Goal: Task Accomplishment & Management: Use online tool/utility

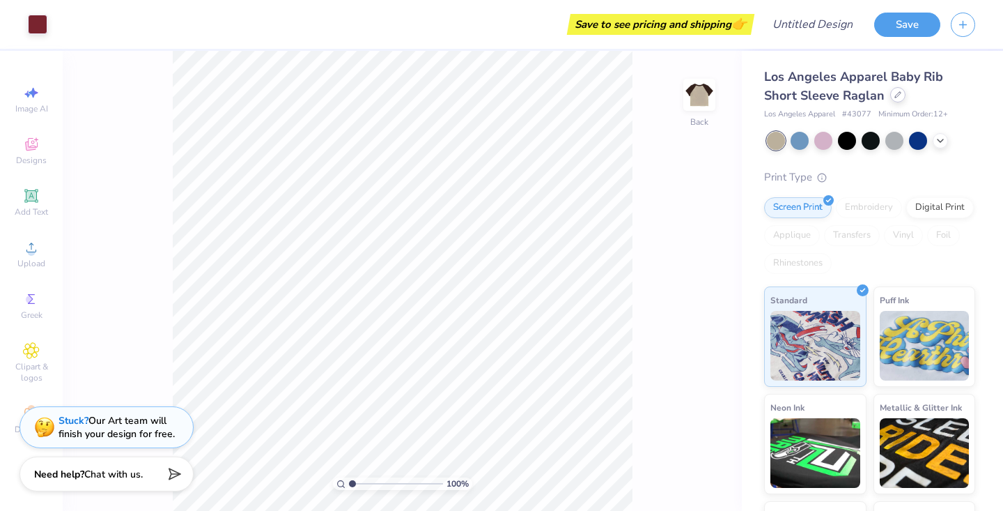
click at [896, 94] on icon at bounding box center [897, 94] width 7 height 7
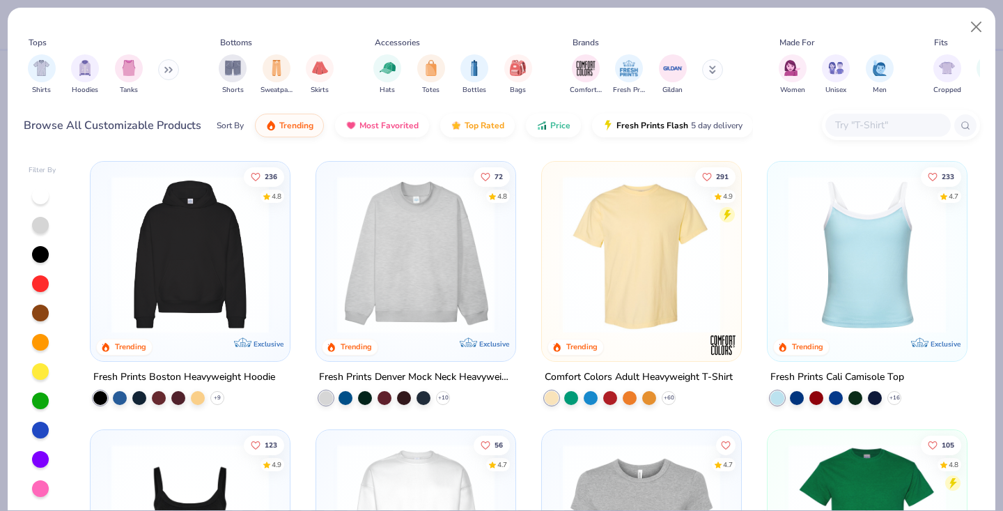
click at [854, 118] on input "text" at bounding box center [887, 125] width 107 height 16
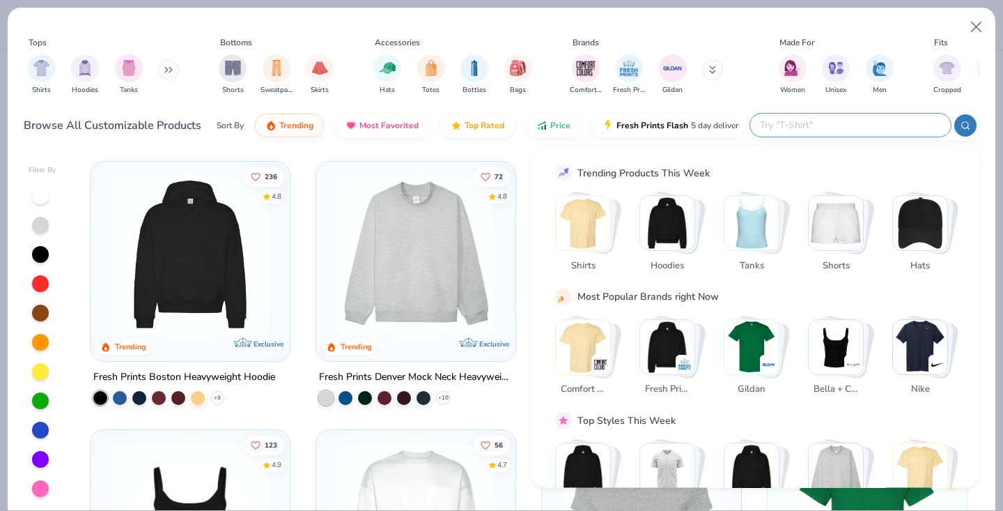
click at [596, 228] on img "Stack Card Button Shirts" at bounding box center [583, 223] width 54 height 54
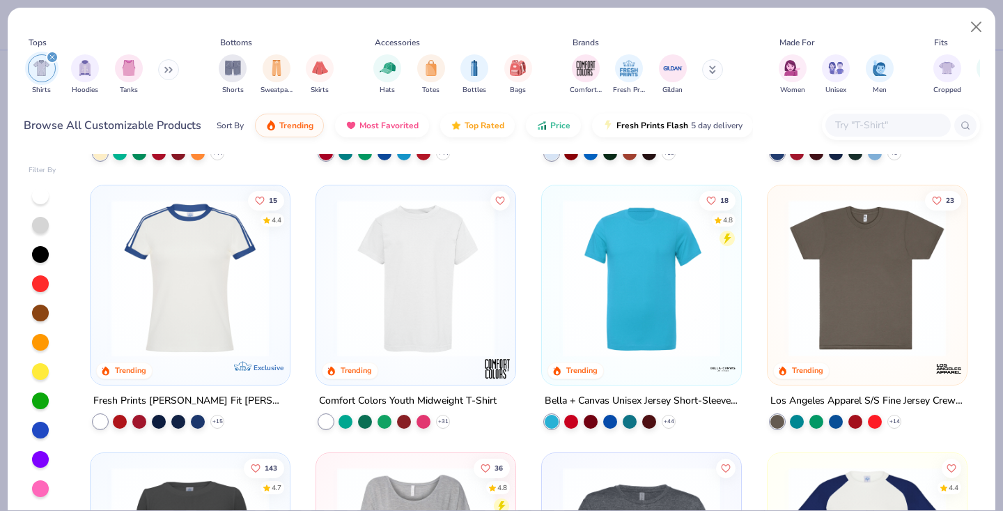
scroll to position [512, 0]
click at [674, 417] on div "+ 44" at bounding box center [669, 421] width 14 height 14
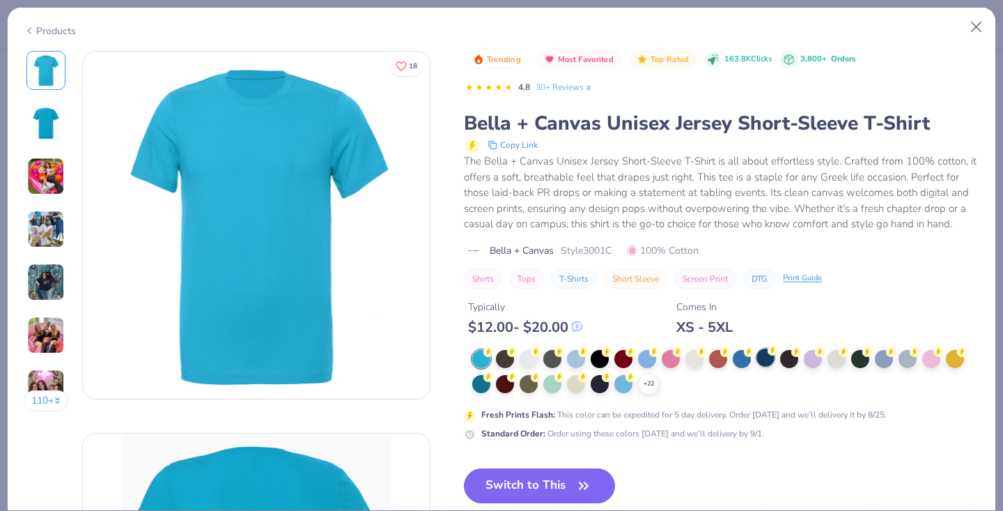
click at [766, 359] on div at bounding box center [765, 357] width 18 height 18
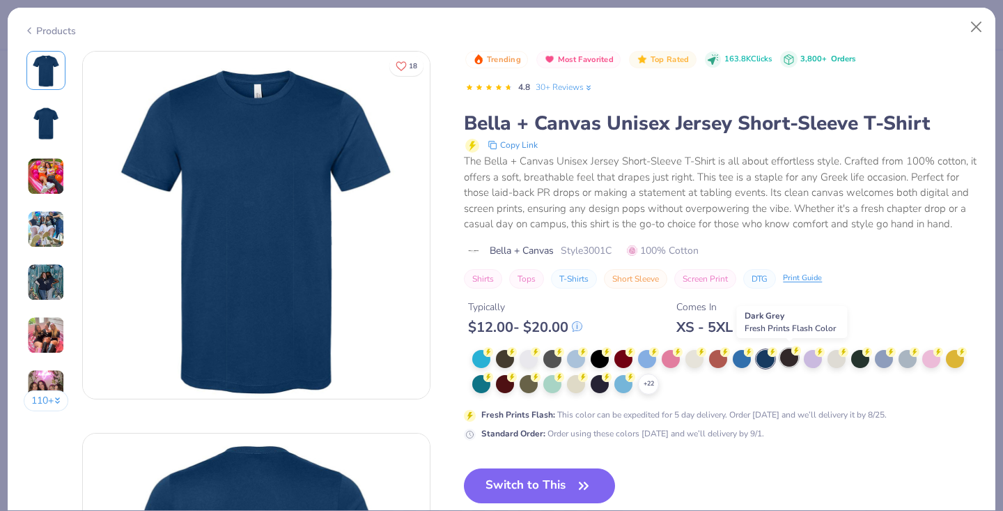
click at [788, 356] on div at bounding box center [789, 357] width 18 height 18
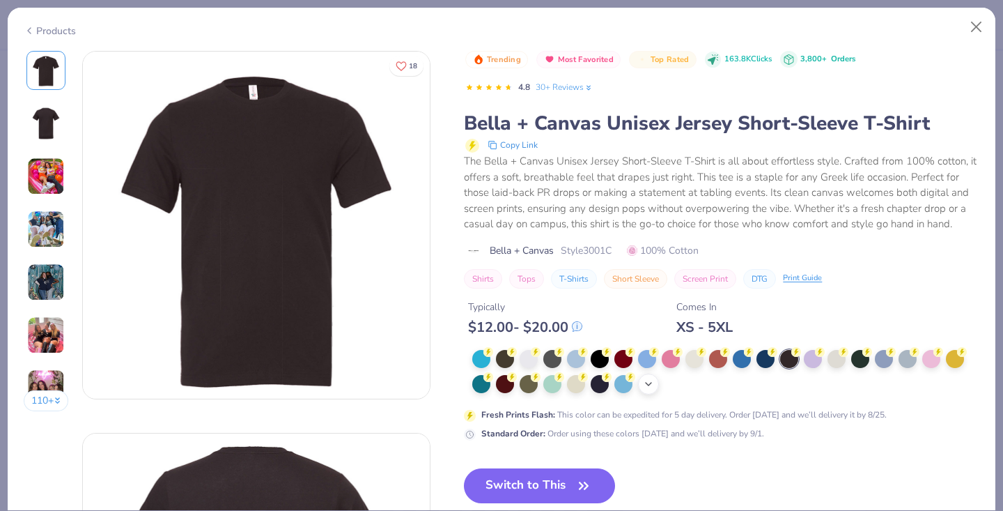
click at [652, 384] on icon at bounding box center [648, 383] width 11 height 11
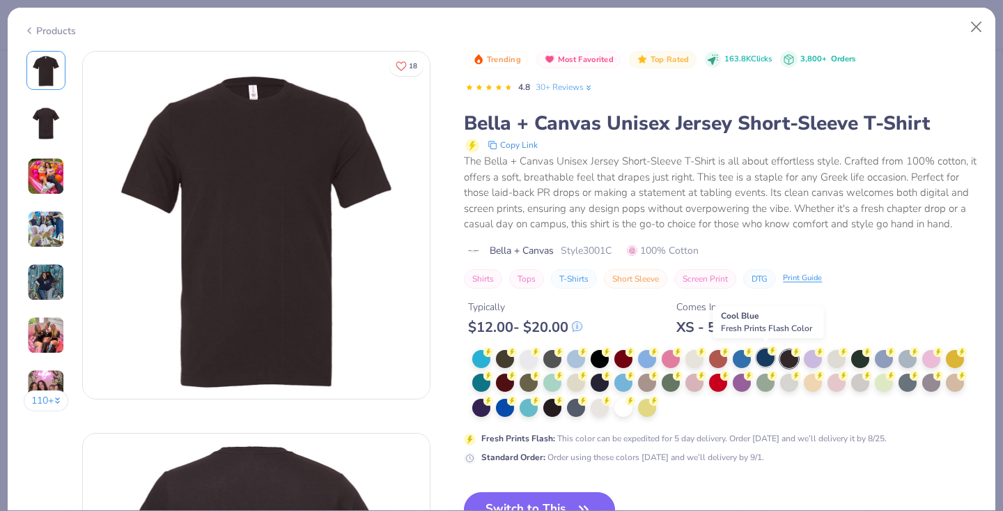
click at [771, 356] on div at bounding box center [765, 357] width 18 height 18
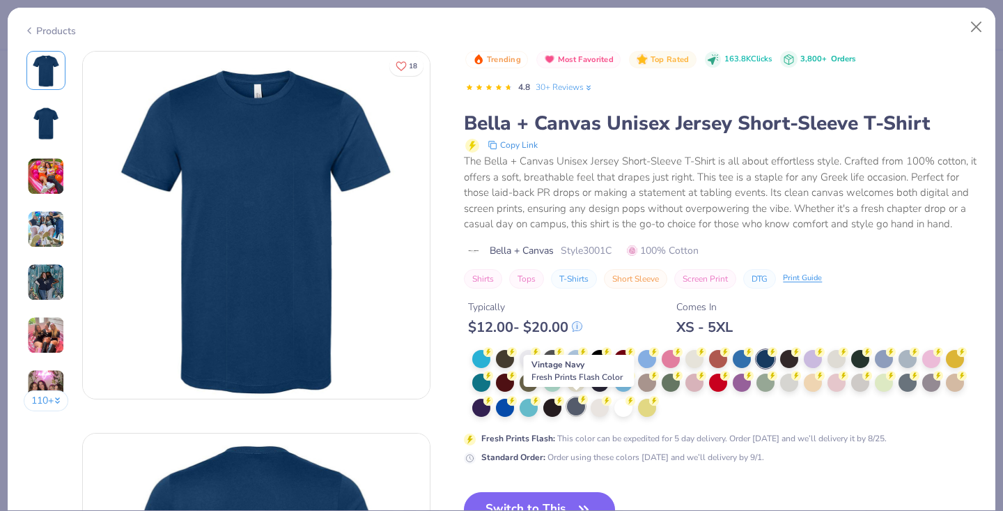
click at [577, 407] on div at bounding box center [576, 406] width 18 height 18
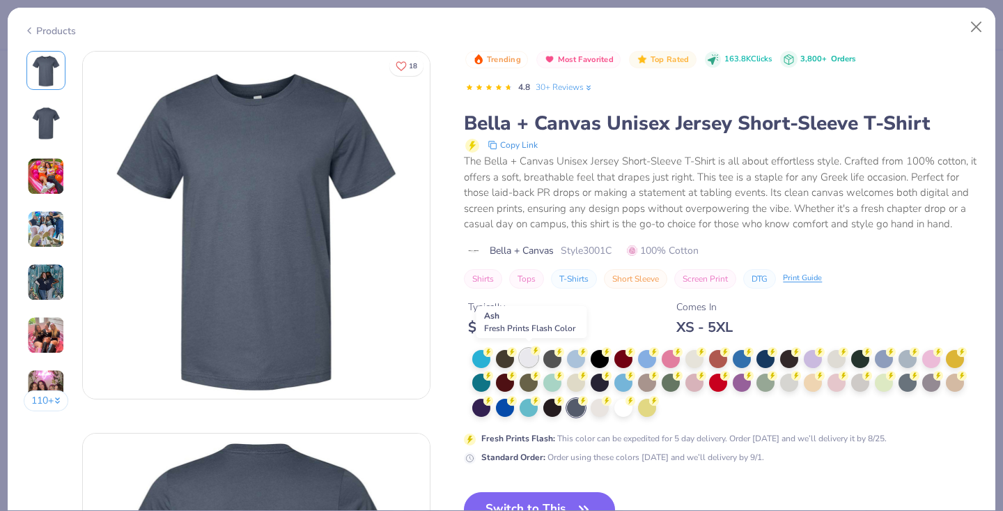
click at [529, 353] on div at bounding box center [529, 357] width 18 height 18
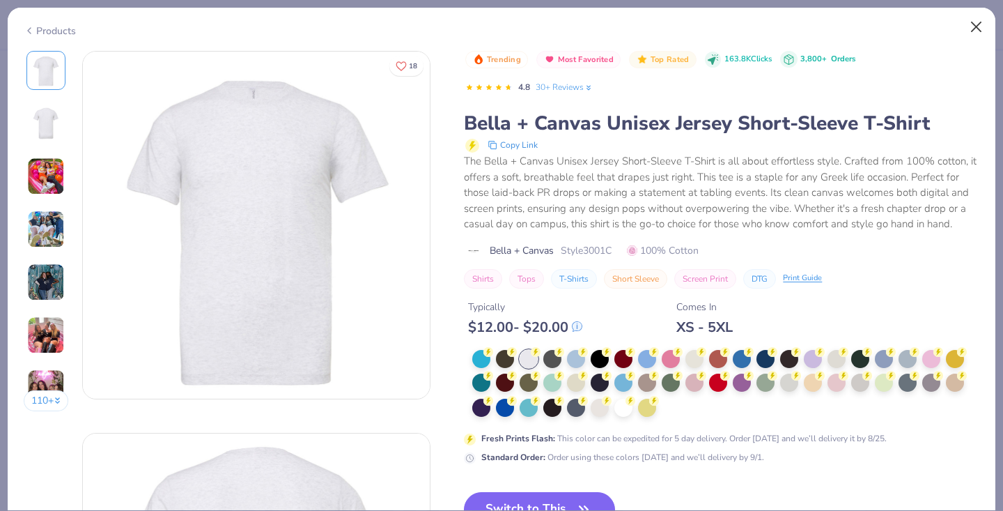
click at [978, 25] on button "Close" at bounding box center [976, 27] width 26 height 26
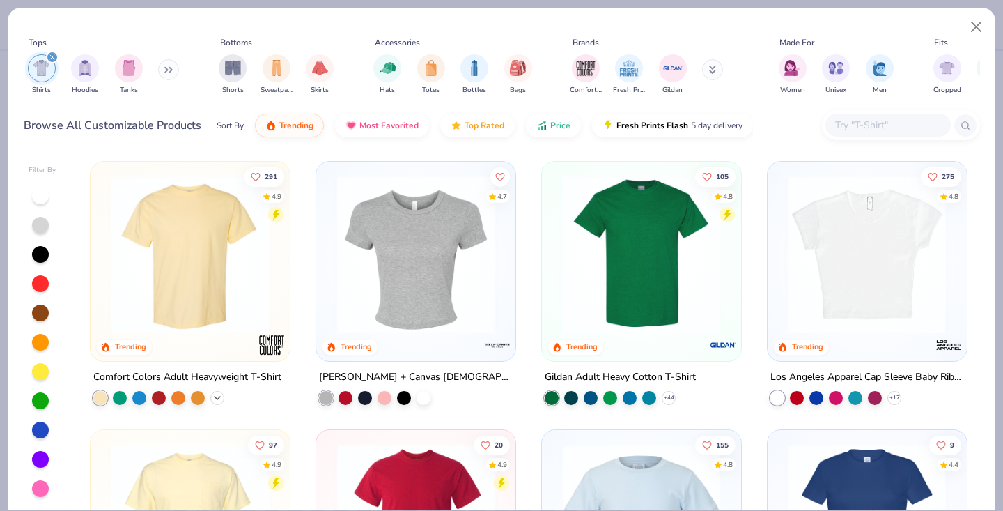
click at [221, 396] on icon at bounding box center [217, 397] width 11 height 11
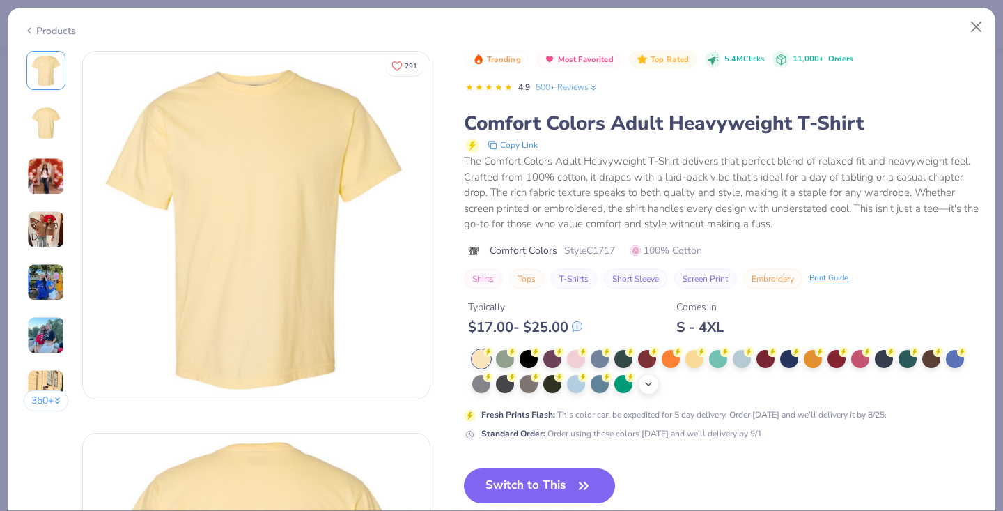
click at [644, 383] on icon at bounding box center [648, 383] width 11 height 11
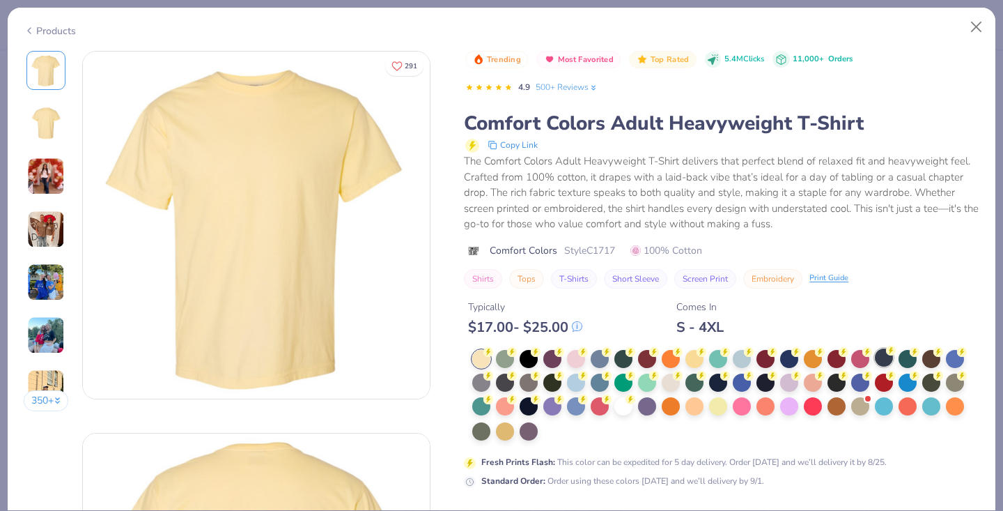
click at [884, 357] on div at bounding box center [884, 357] width 18 height 18
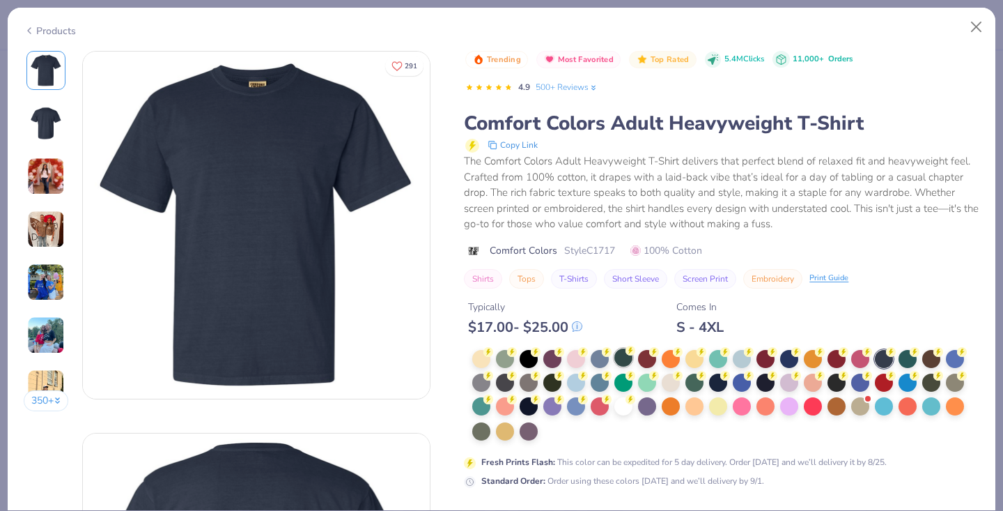
click at [623, 359] on div at bounding box center [623, 357] width 18 height 18
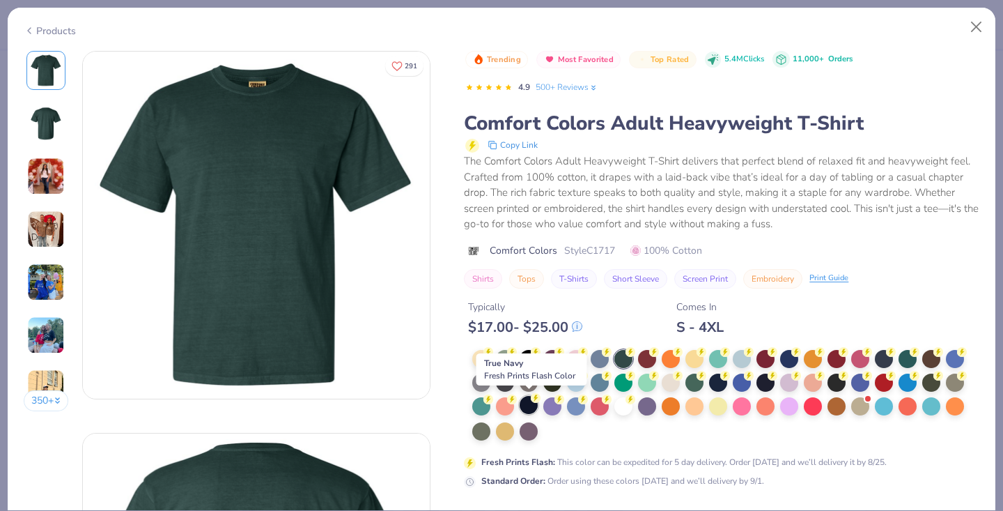
click at [531, 401] on div at bounding box center [529, 405] width 18 height 18
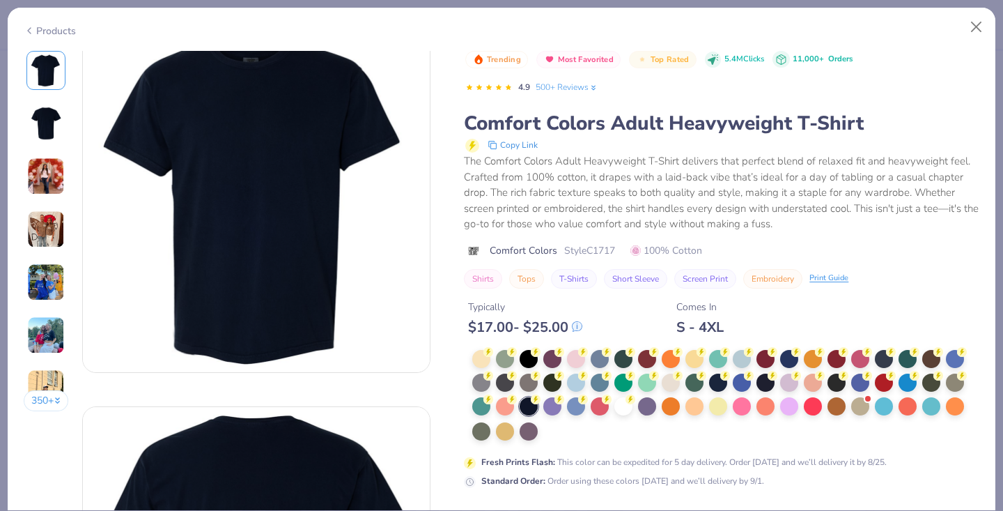
scroll to position [28, 0]
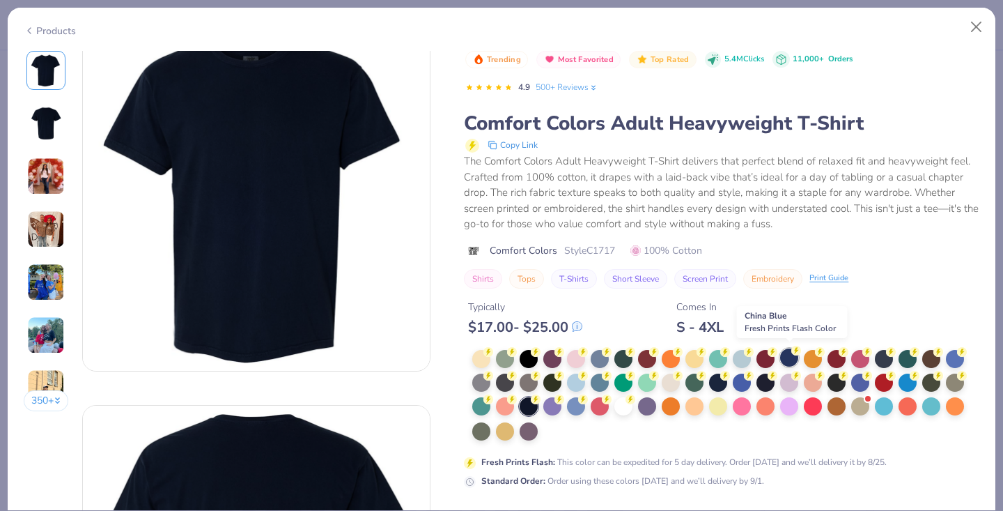
click at [793, 351] on icon at bounding box center [796, 350] width 10 height 10
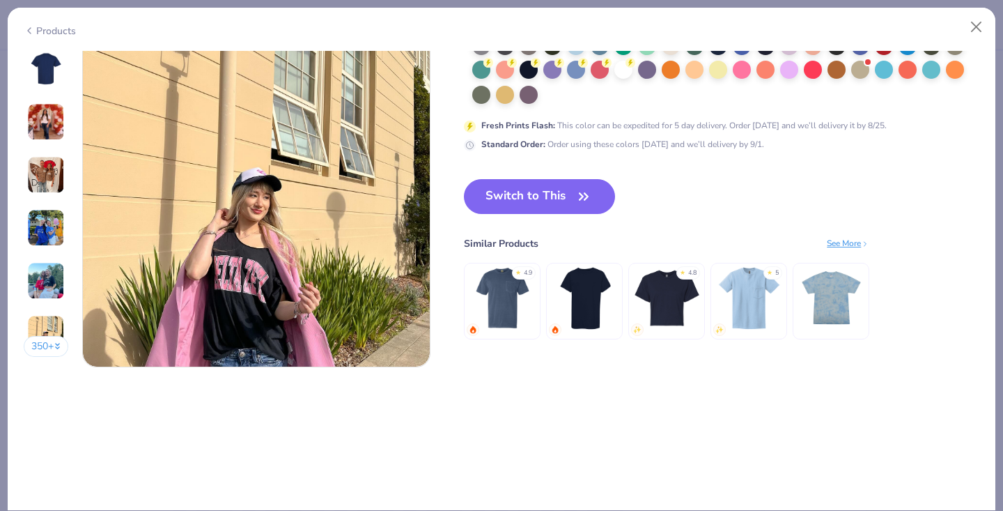
scroll to position [2314, 0]
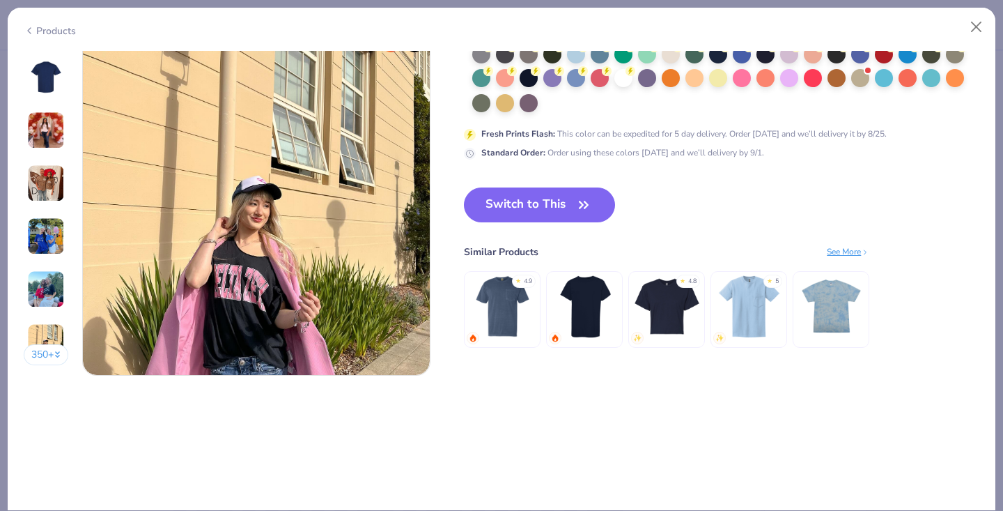
click at [589, 313] on img at bounding box center [585, 306] width 66 height 66
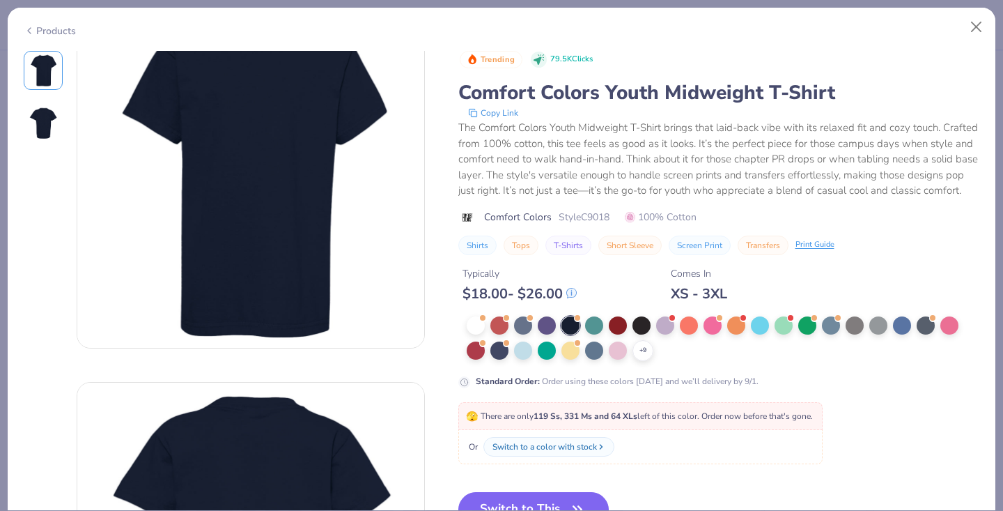
scroll to position [58, 0]
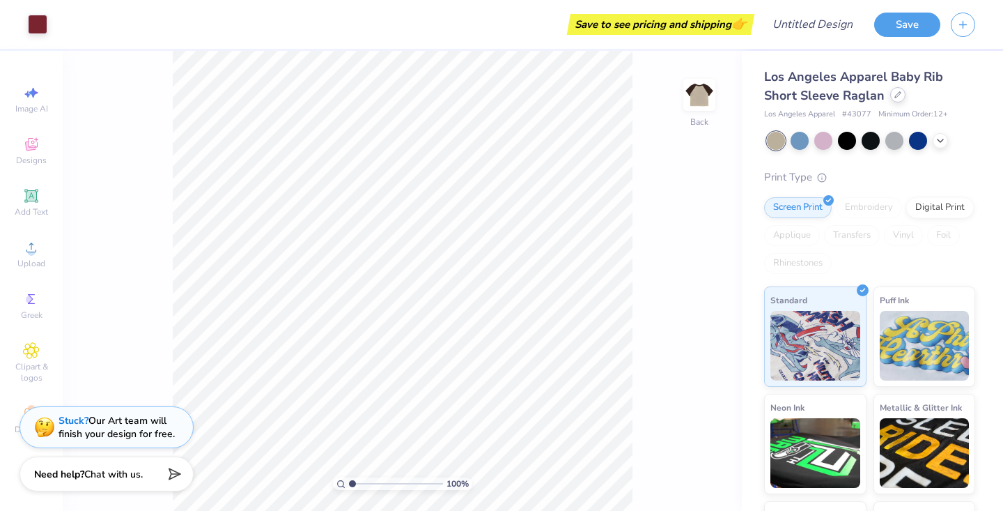
click at [901, 97] on div at bounding box center [897, 94] width 15 height 15
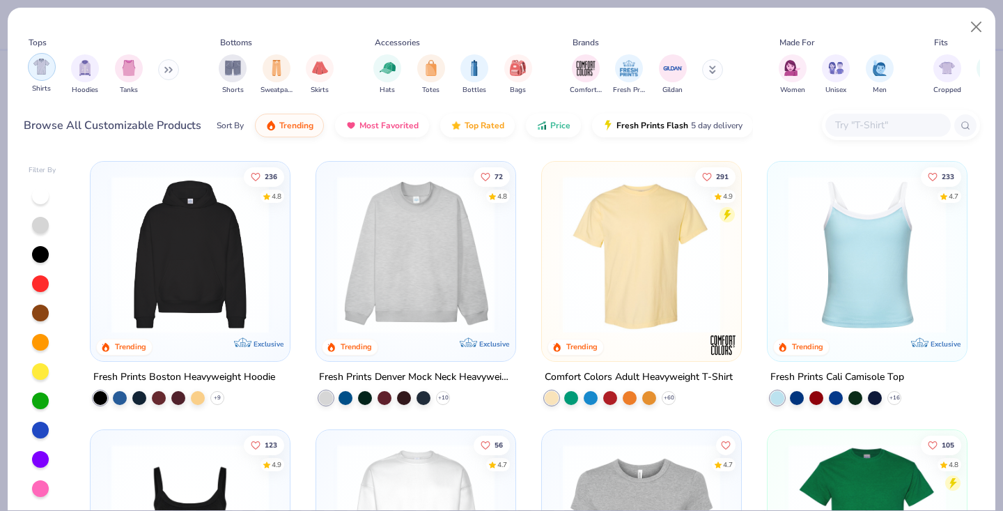
click at [36, 70] on img "filter for Shirts" at bounding box center [41, 67] width 16 height 16
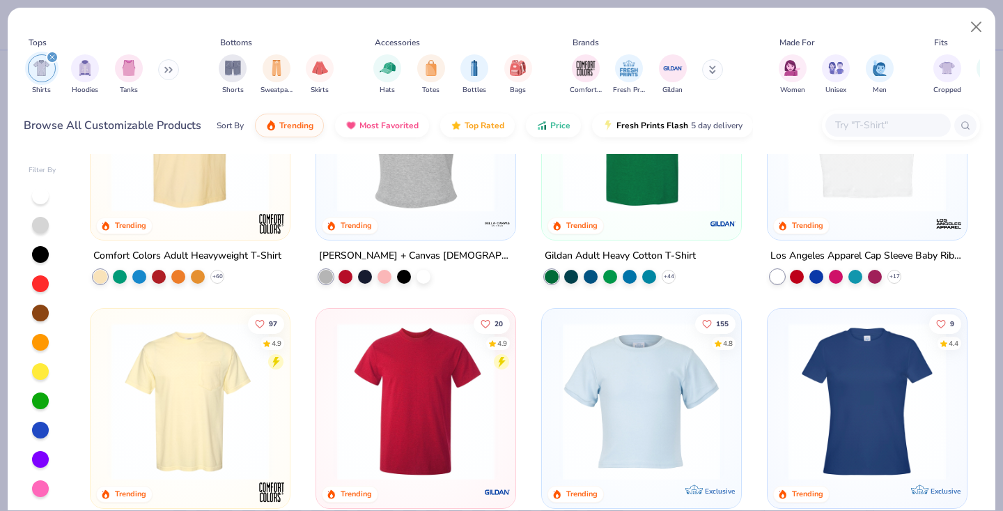
scroll to position [124, 0]
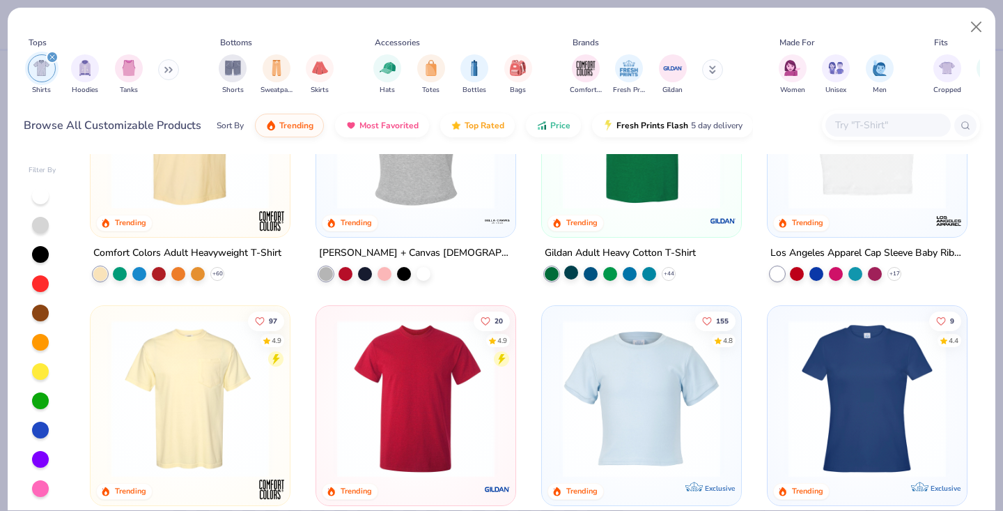
click at [570, 269] on div at bounding box center [571, 272] width 14 height 14
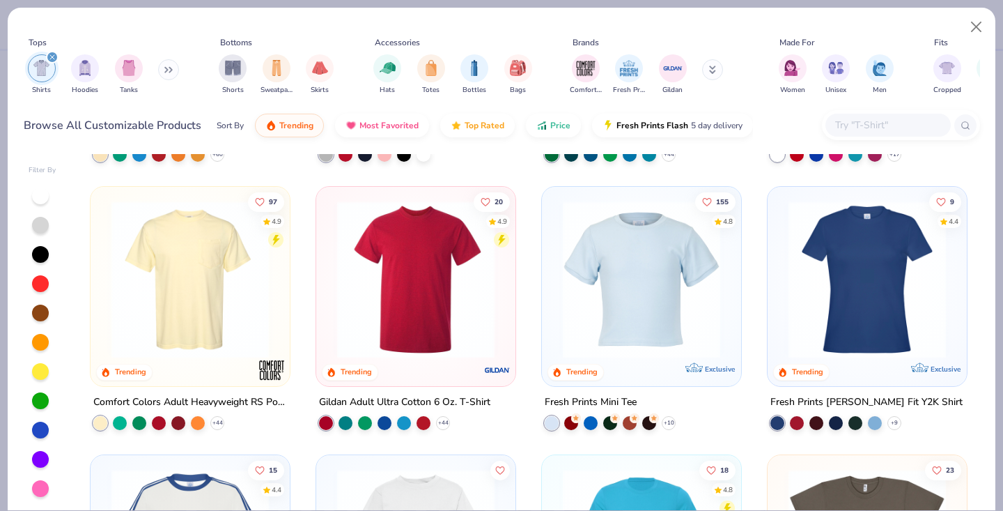
scroll to position [241, 0]
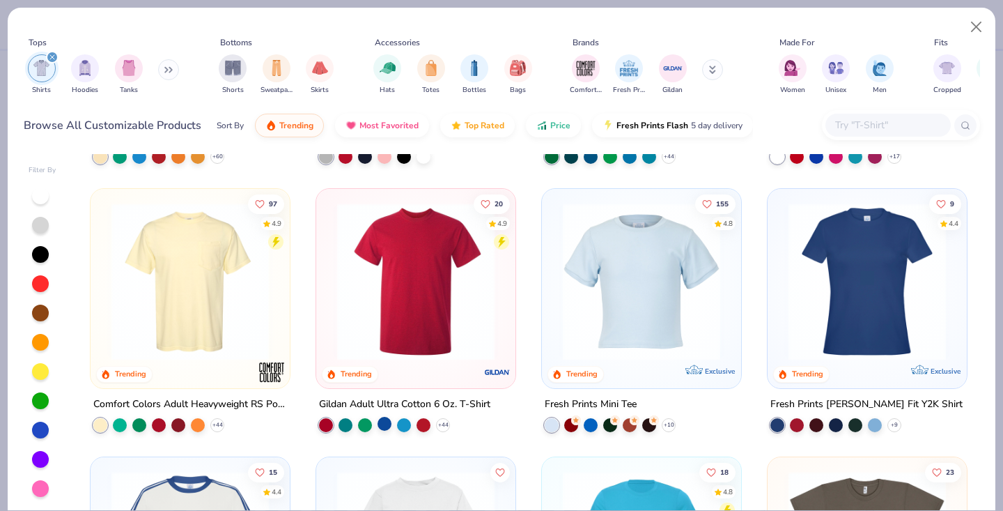
click at [384, 421] on div at bounding box center [385, 423] width 14 height 14
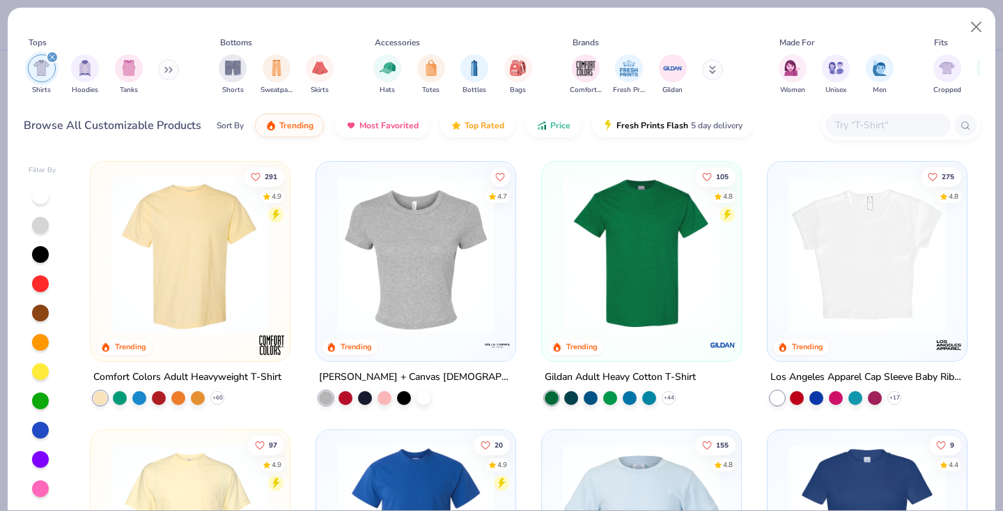
scroll to position [0, 0]
click at [222, 391] on div "+ 60" at bounding box center [217, 398] width 14 height 14
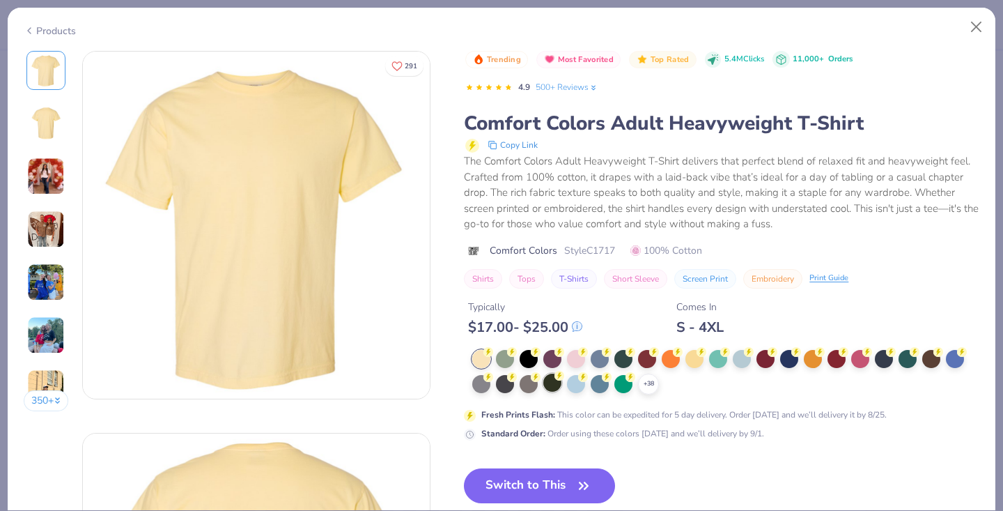
click at [545, 382] on div at bounding box center [552, 382] width 18 height 18
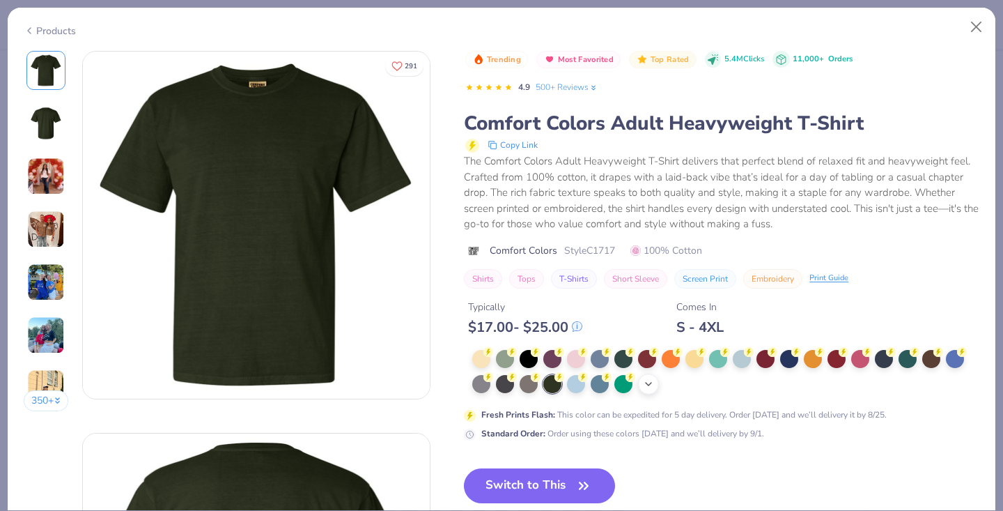
click at [646, 384] on icon at bounding box center [648, 383] width 11 height 11
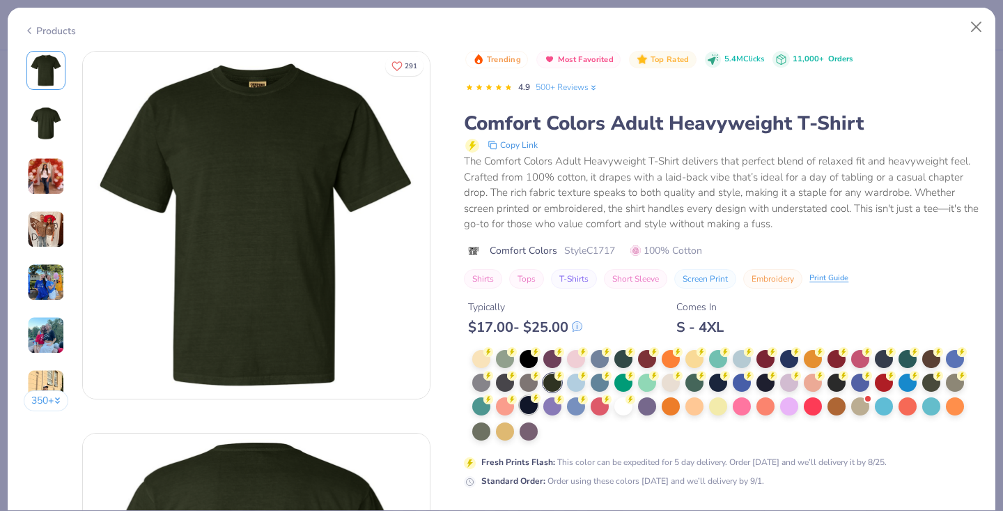
click at [525, 405] on div at bounding box center [529, 405] width 18 height 18
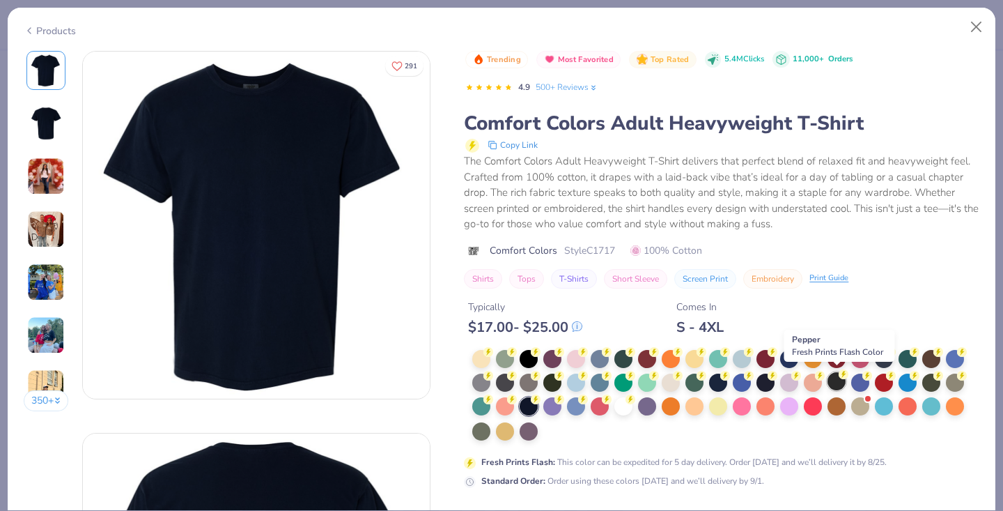
click at [837, 384] on div at bounding box center [836, 381] width 18 height 18
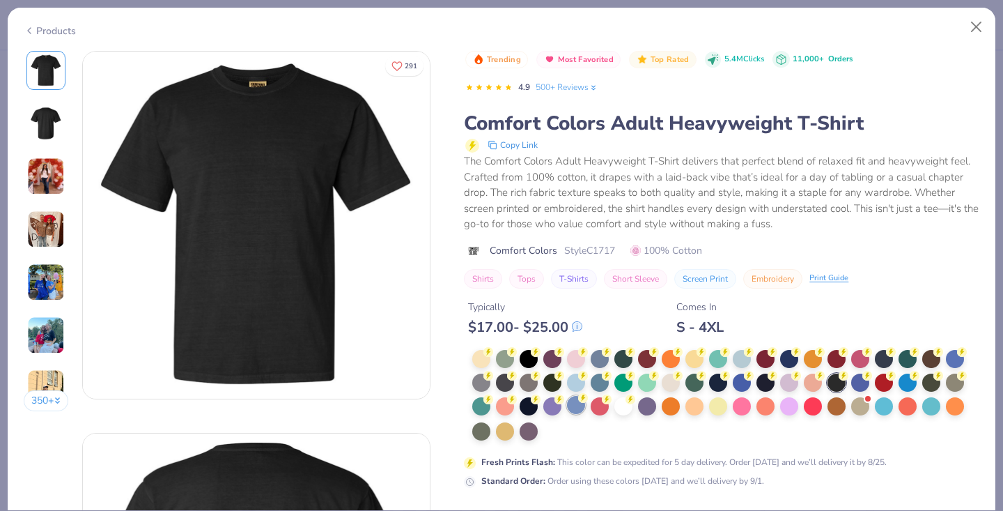
click at [575, 410] on div at bounding box center [576, 405] width 18 height 18
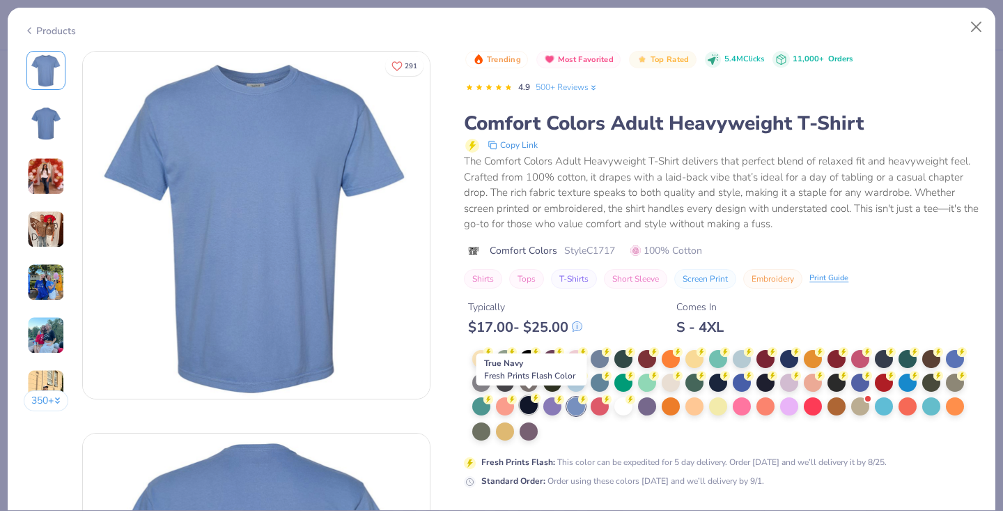
click at [529, 406] on div at bounding box center [529, 405] width 18 height 18
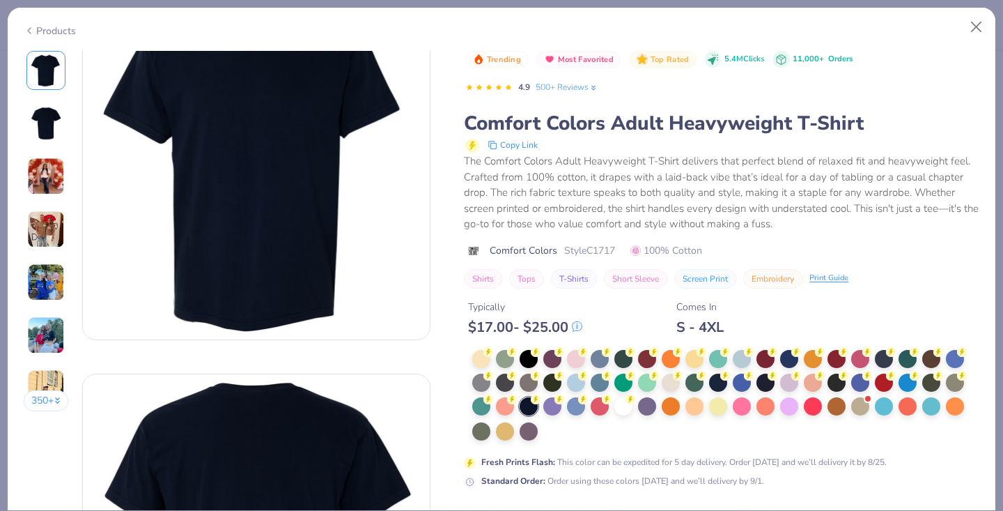
scroll to position [79, 0]
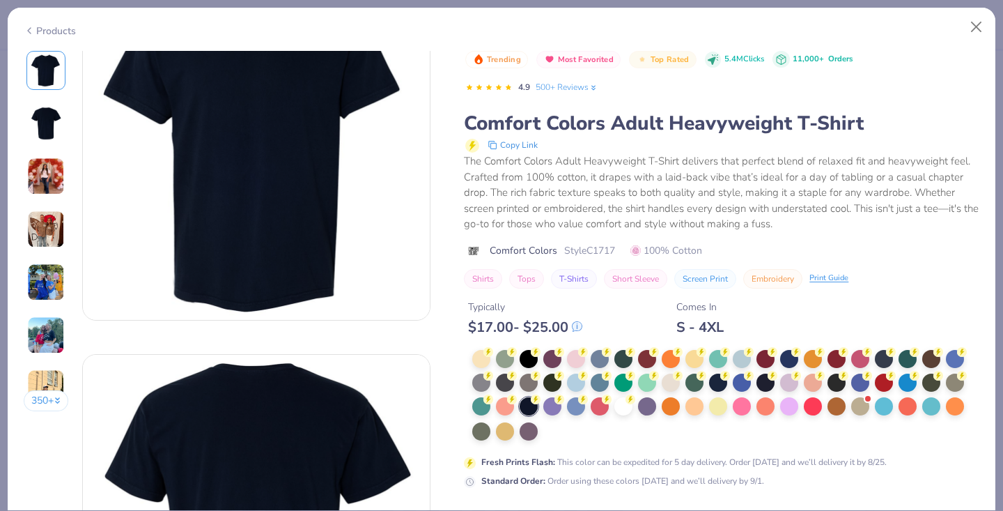
click at [677, 439] on div at bounding box center [725, 396] width 507 height 92
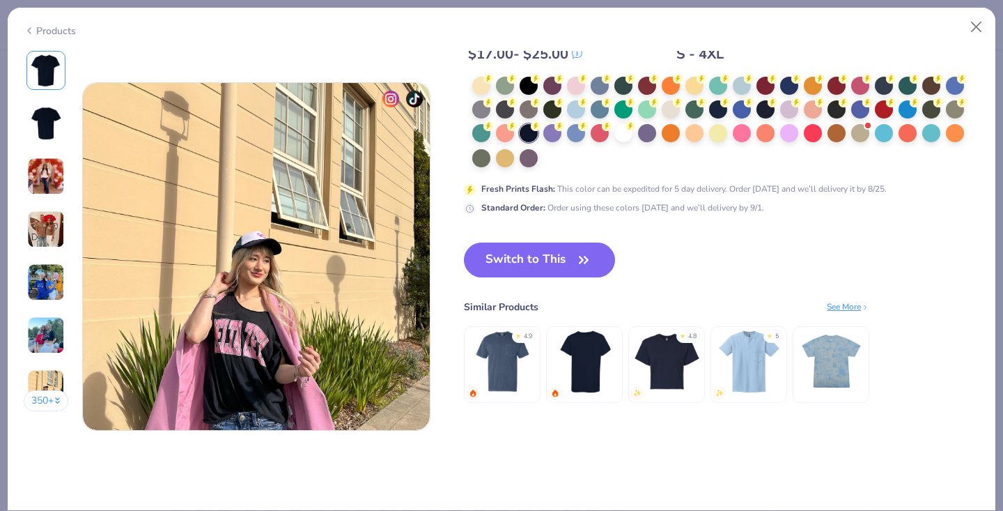
scroll to position [2237, 0]
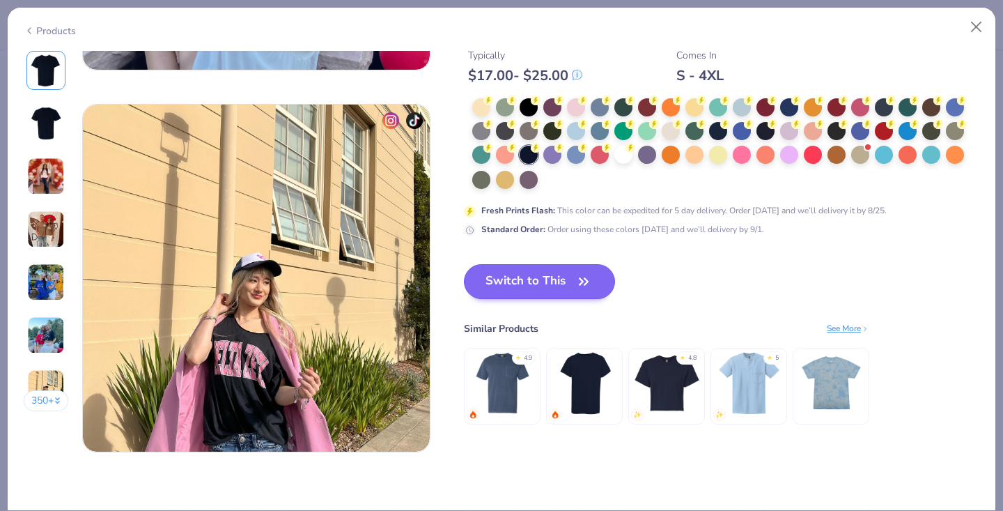
click at [517, 283] on button "Switch to This" at bounding box center [539, 281] width 151 height 35
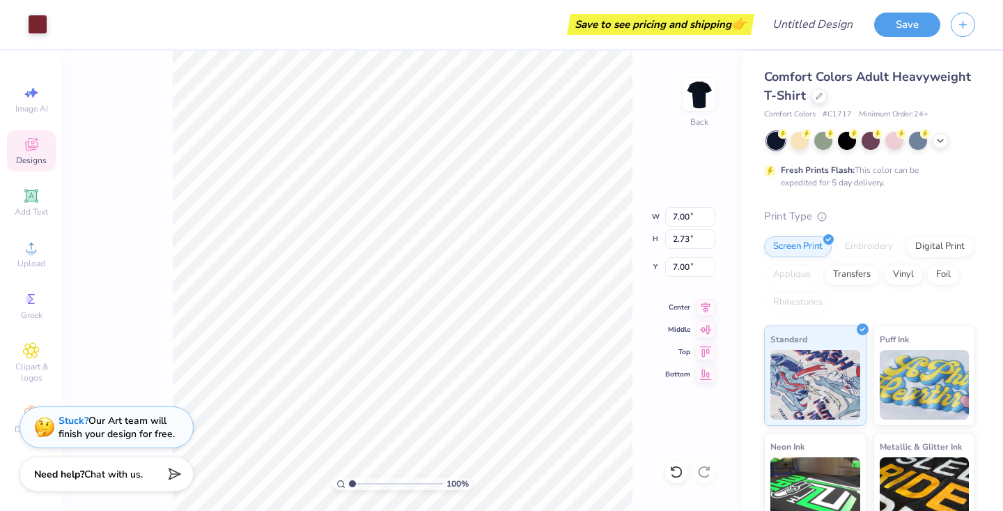
type input "4.47"
type input "10.51"
type input "4.10"
type input "5.62"
type input "11.70"
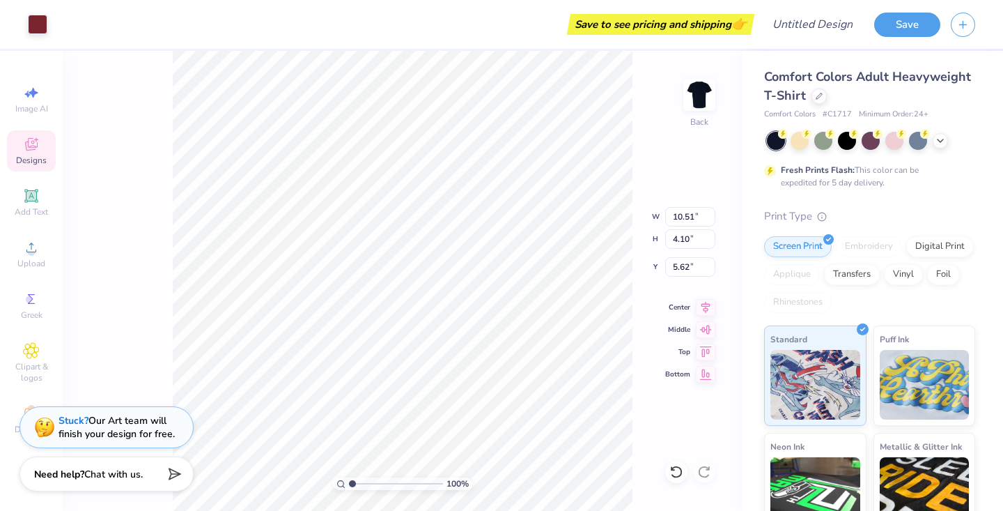
type input "4.56"
type input "4.79"
type input "12.70"
type input "4.95"
type input "4.88"
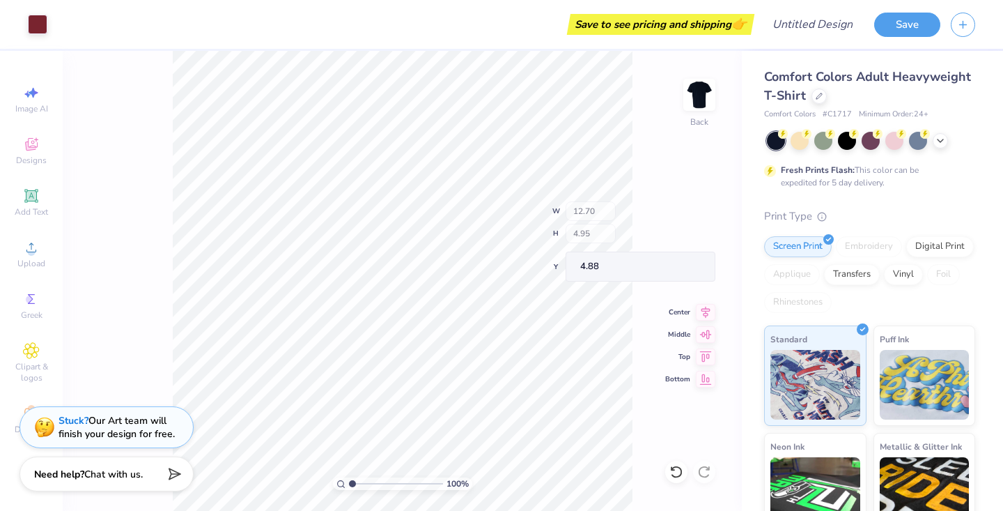
type input "2.54"
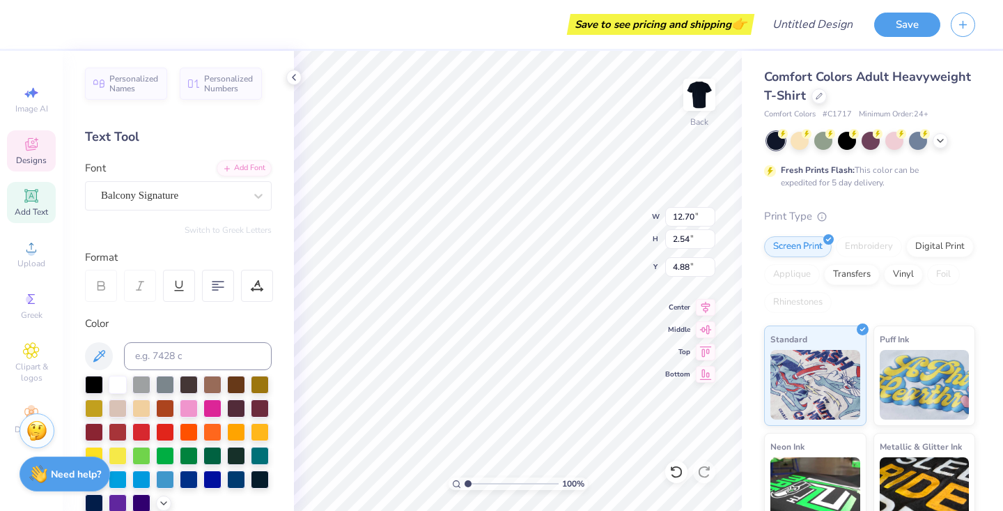
scroll to position [0, 2]
type textarea "Panhellenic"
type input "10.38"
type input "6.10"
type input "5.02"
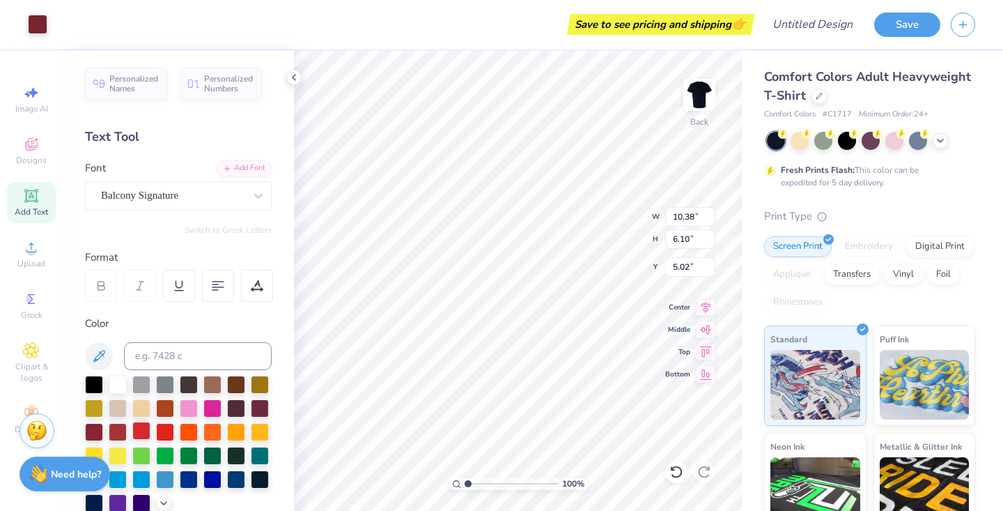
click at [141, 438] on div at bounding box center [141, 430] width 18 height 18
type input "8.18"
type input "5.03"
click at [153, 427] on div at bounding box center [178, 443] width 187 height 137
click at [160, 432] on div at bounding box center [165, 430] width 18 height 18
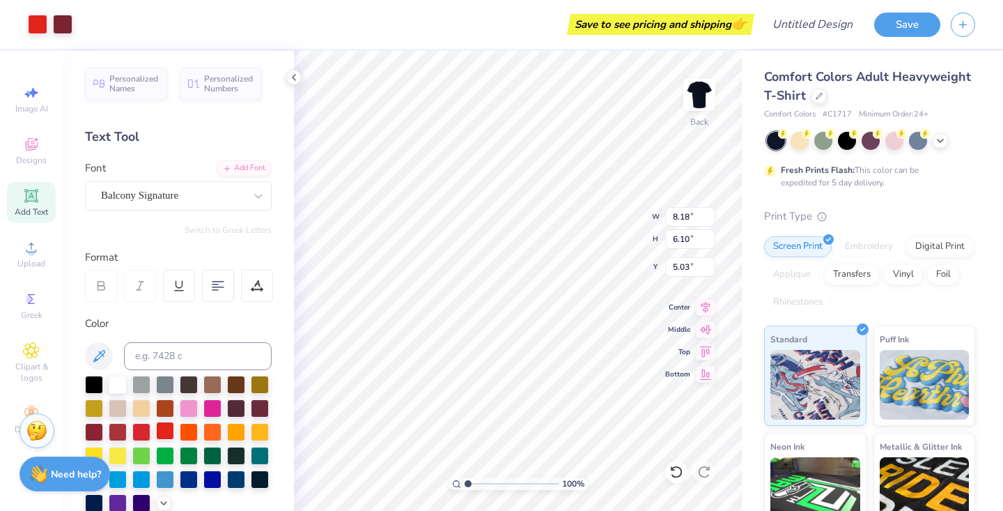
click at [165, 428] on div at bounding box center [165, 430] width 18 height 18
click at [69, 23] on div at bounding box center [63, 23] width 20 height 20
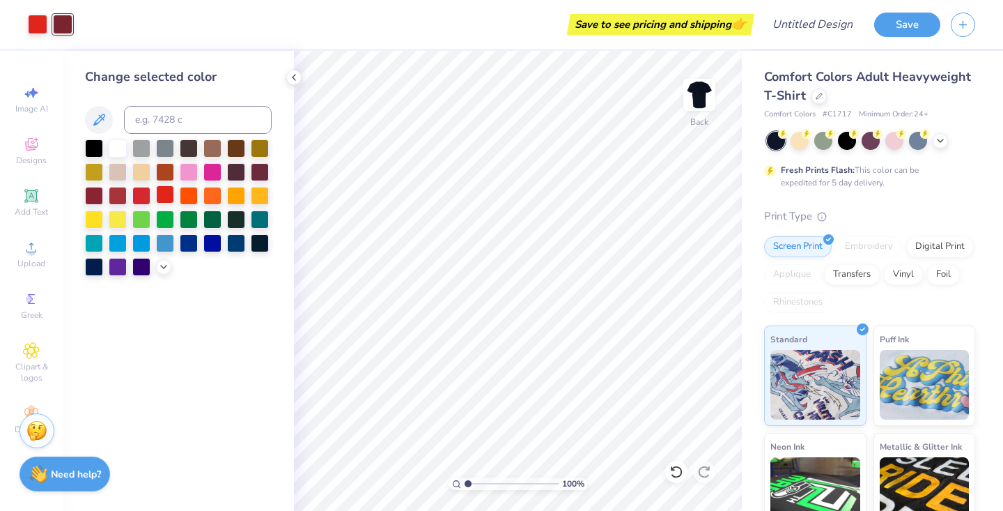
click at [165, 200] on div at bounding box center [165, 194] width 18 height 18
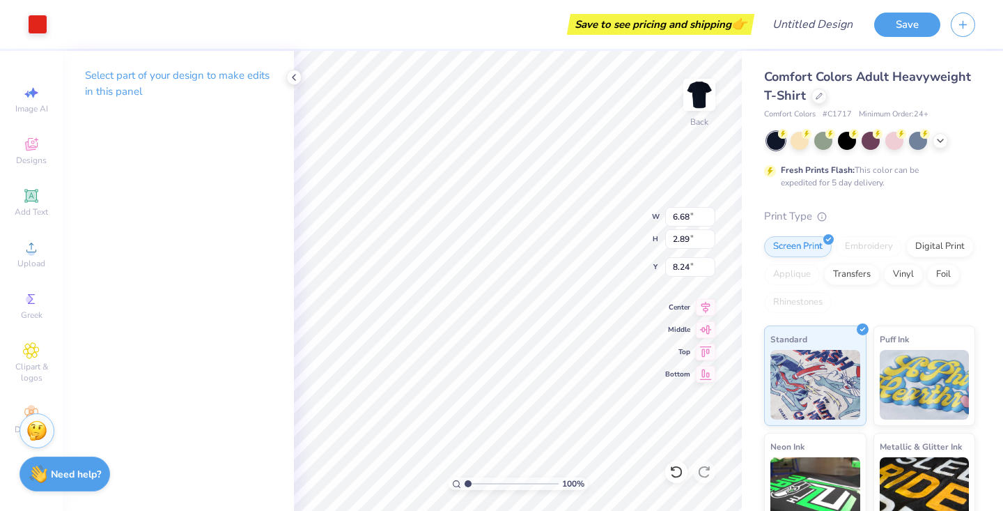
type input "6.95"
type input "3.00"
type input "7.64"
click at [571, 210] on div "Hold “Option ⌥” to see the space between elements." at bounding box center [520, 193] width 148 height 40
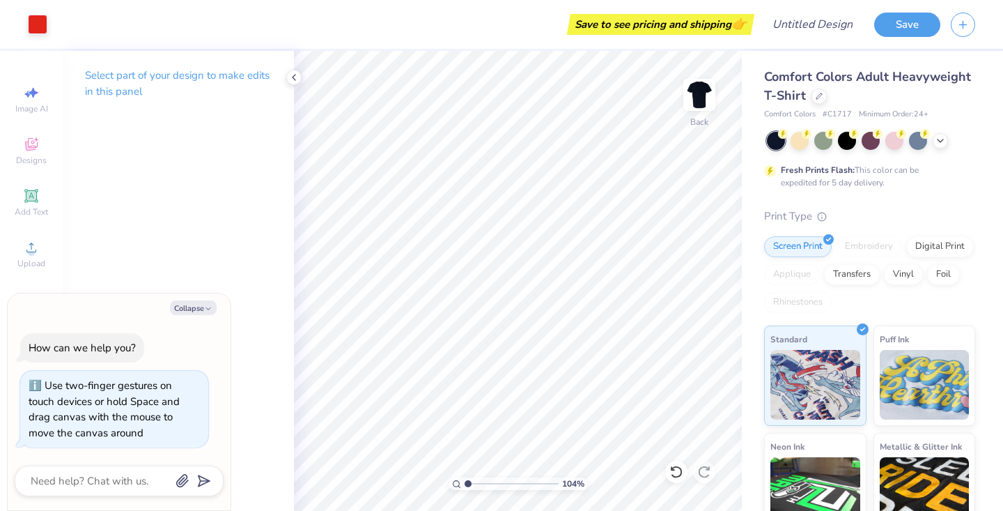
type input "2.15"
type textarea "x"
type input "1.93"
drag, startPoint x: 468, startPoint y: 482, endPoint x: 476, endPoint y: 481, distance: 8.5
click at [476, 481] on input "range" at bounding box center [512, 483] width 94 height 13
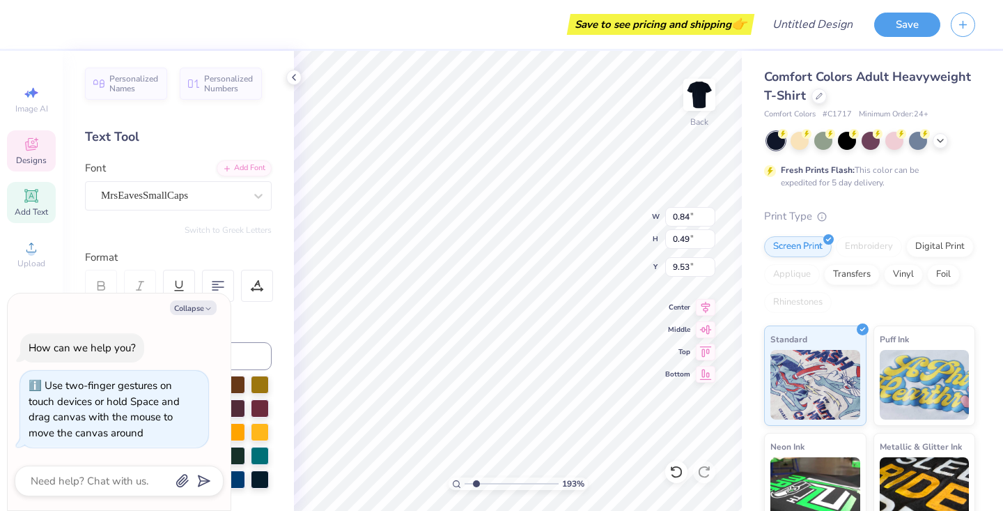
type textarea "x"
type textarea "2"
type textarea "x"
type textarea "26"
click at [207, 304] on button "Collapse" at bounding box center [193, 307] width 47 height 15
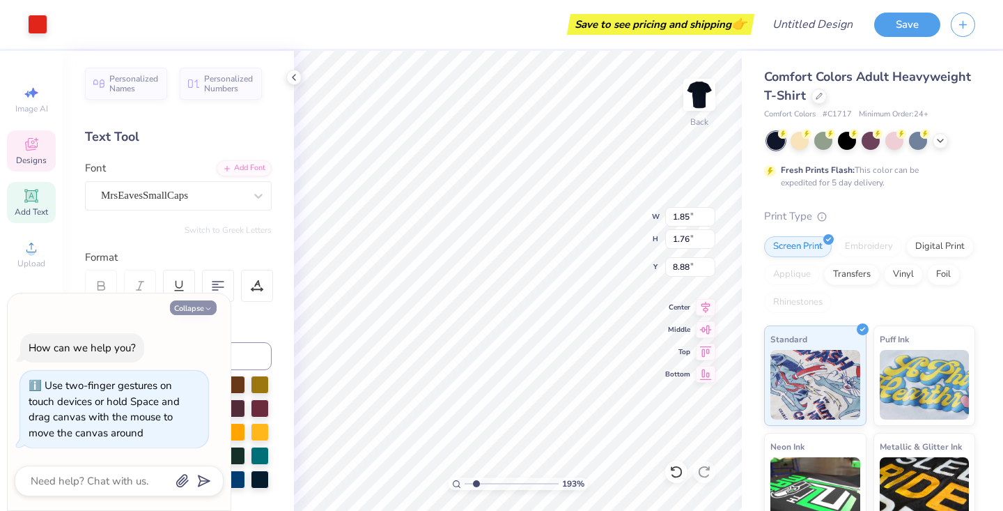
type textarea "x"
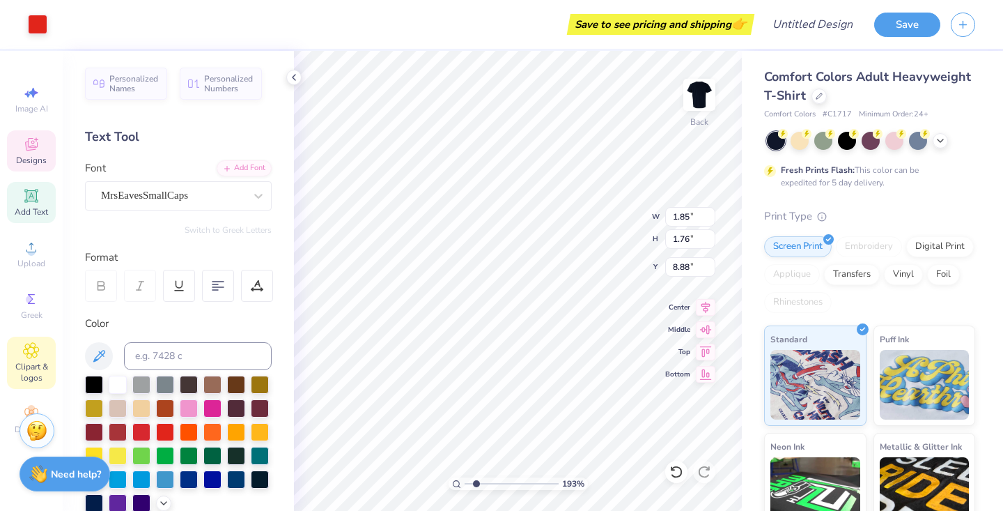
click at [26, 362] on span "Clipart & logos" at bounding box center [31, 372] width 49 height 22
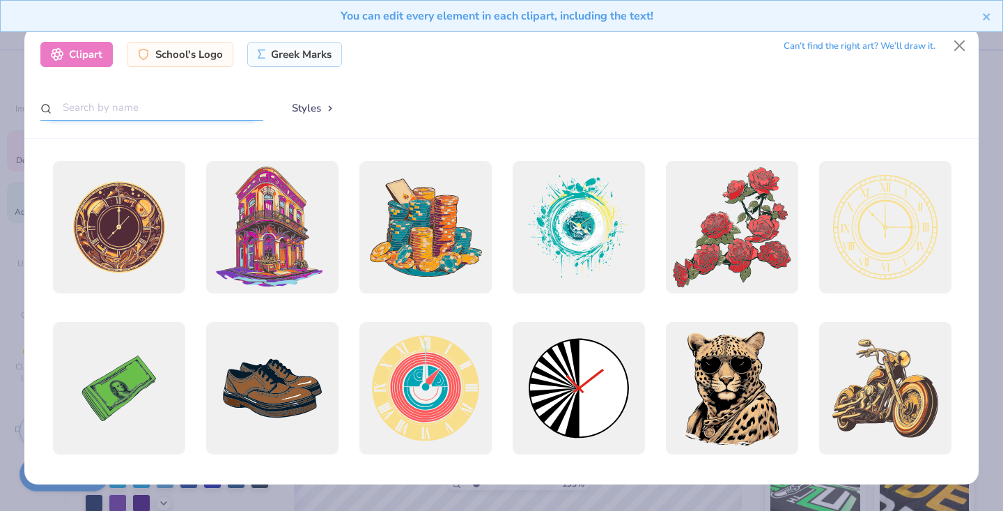
click at [172, 101] on input "text" at bounding box center [151, 108] width 223 height 26
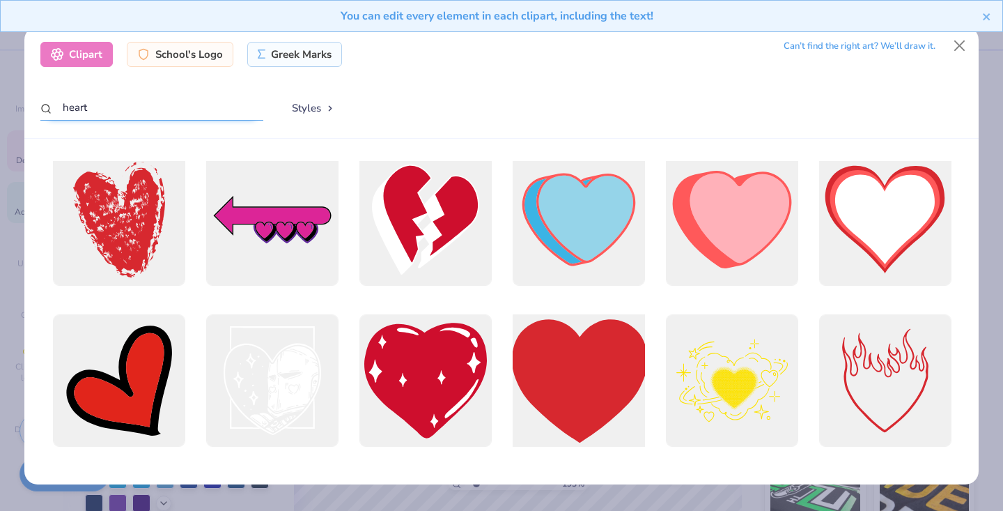
scroll to position [167, 0]
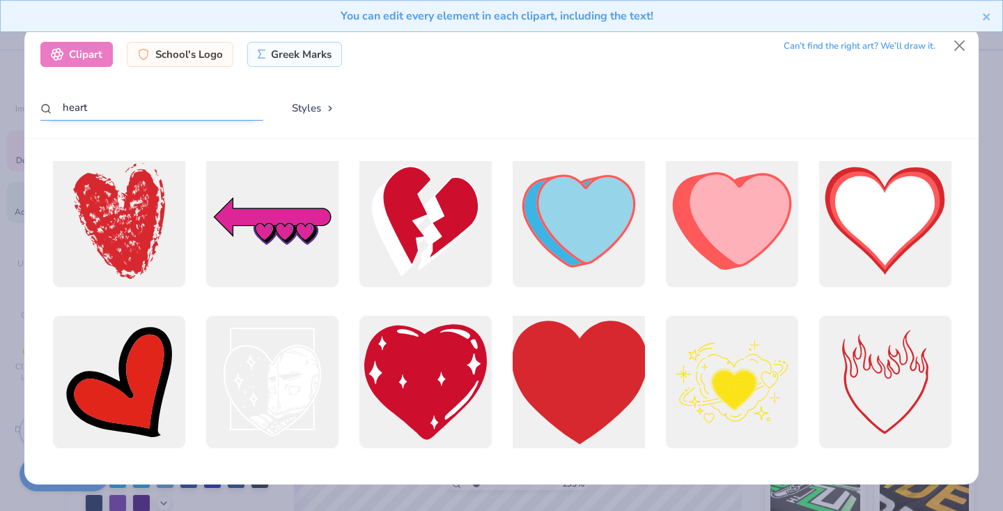
type input "heart"
click at [572, 357] on div at bounding box center [579, 382] width 146 height 146
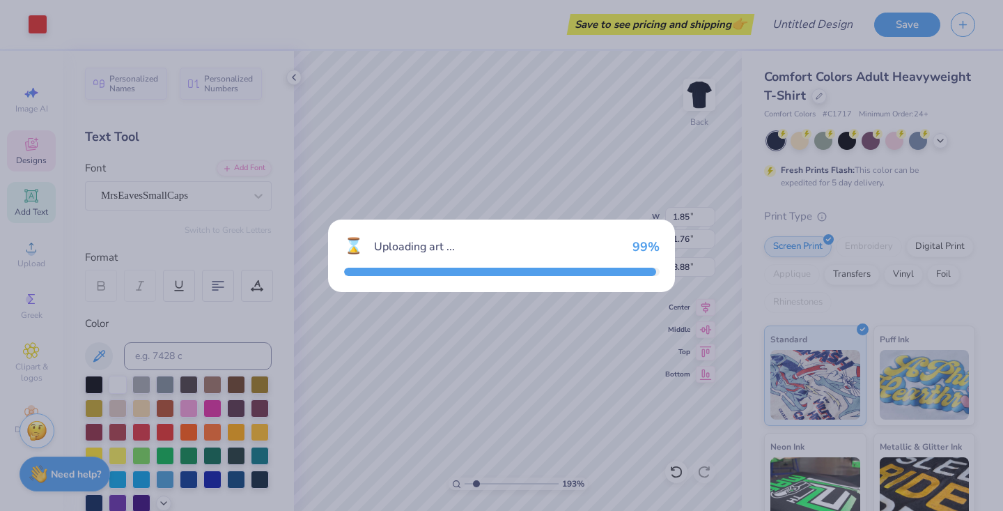
type input "14.17"
type input "12.88"
type input "3.00"
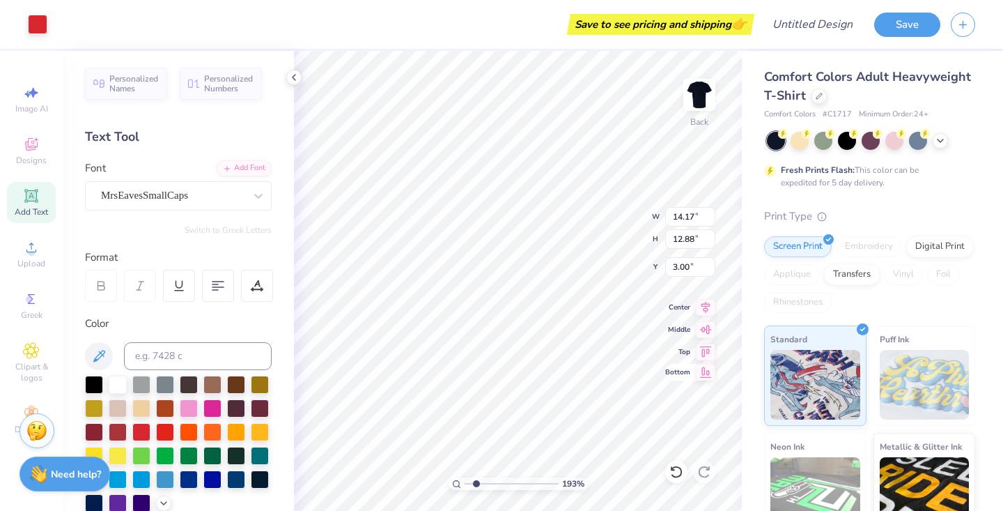
type input "4.37"
type input "3.98"
type input "10.64"
type input "1.52"
type input "1.38"
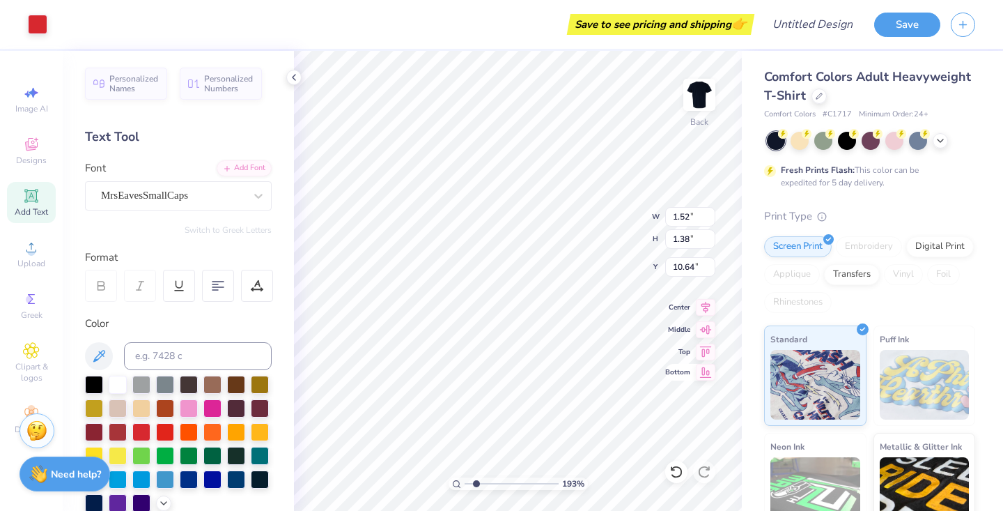
type input "1.85"
type input "1.76"
type input "8.88"
type input "9.09"
click at [802, 141] on div at bounding box center [800, 139] width 18 height 18
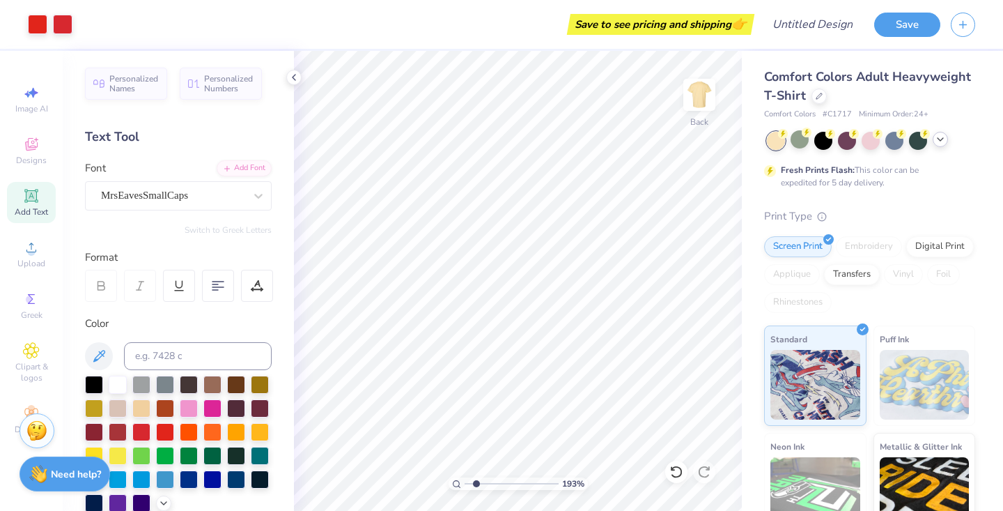
click at [937, 140] on icon at bounding box center [940, 139] width 11 height 11
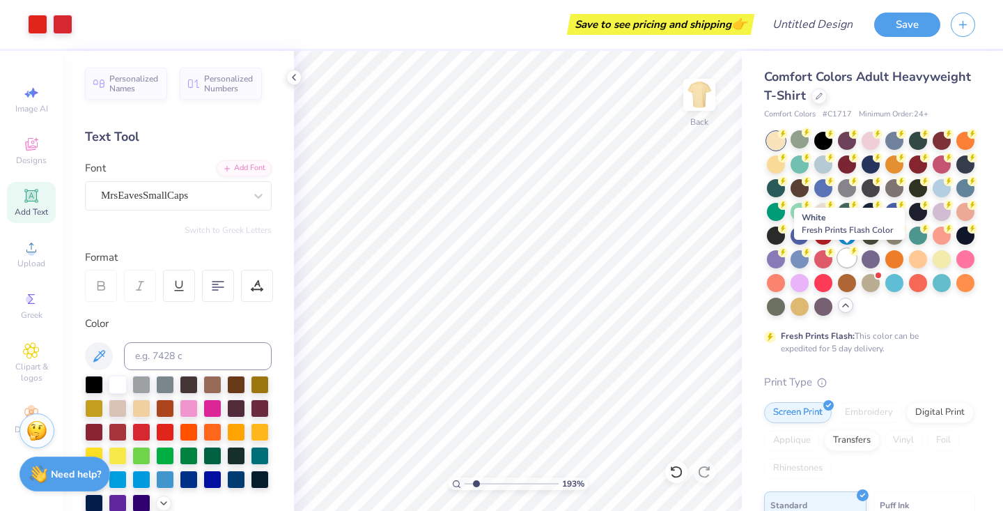
click at [843, 258] on div at bounding box center [847, 258] width 18 height 18
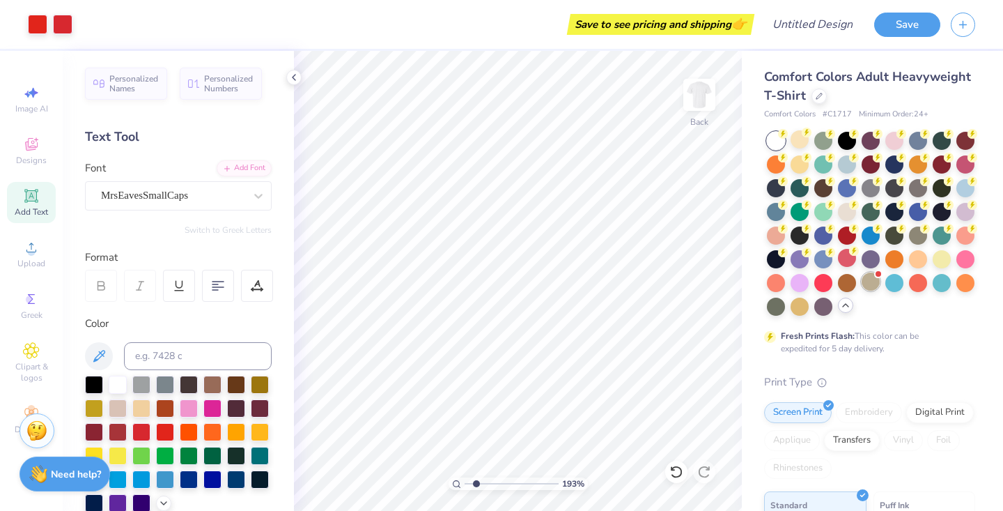
click at [874, 286] on div at bounding box center [871, 281] width 18 height 18
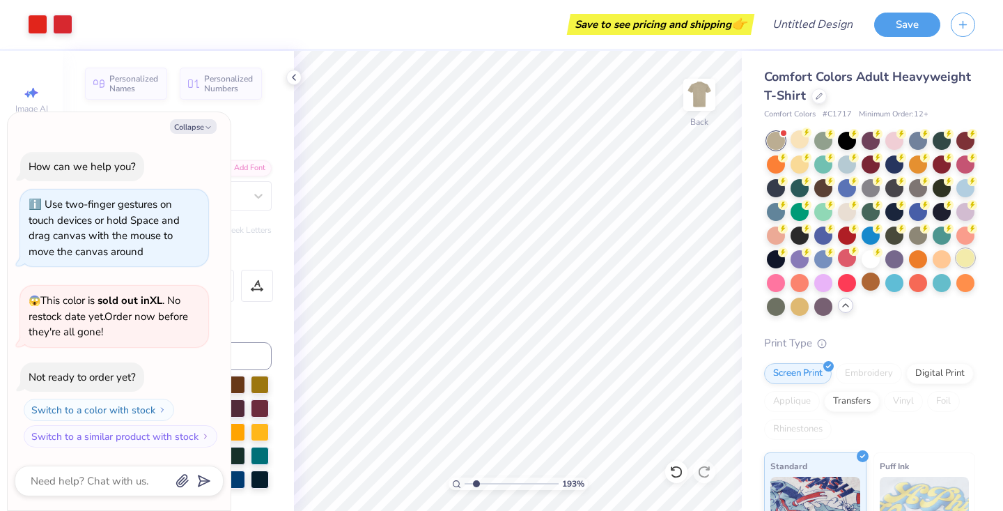
click at [964, 258] on div at bounding box center [965, 258] width 18 height 18
click at [940, 260] on div at bounding box center [942, 258] width 18 height 18
click at [850, 209] on div at bounding box center [847, 210] width 18 height 18
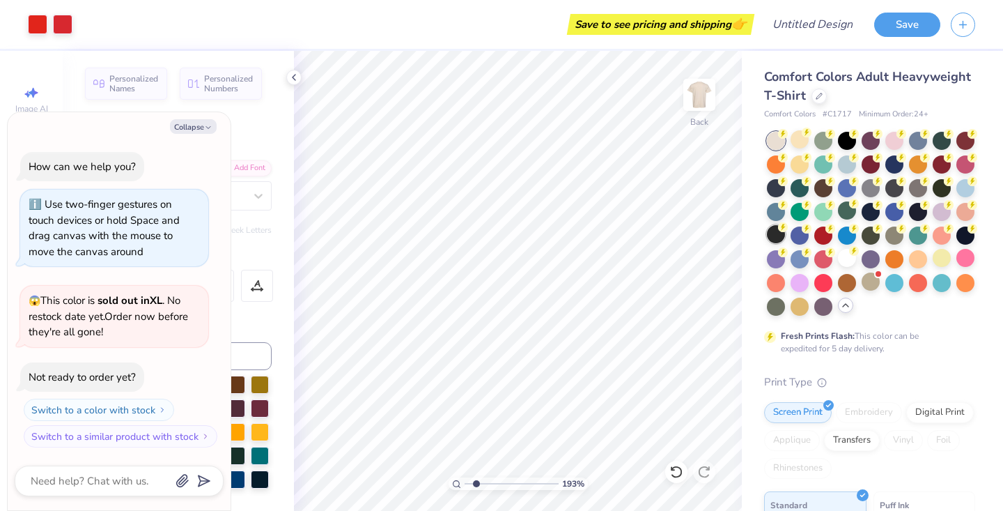
type textarea "x"
drag, startPoint x: 474, startPoint y: 483, endPoint x: 450, endPoint y: 483, distance: 24.4
type input "1"
click at [450, 483] on div "100 %" at bounding box center [518, 483] width 139 height 13
click at [293, 77] on icon at bounding box center [293, 77] width 11 height 11
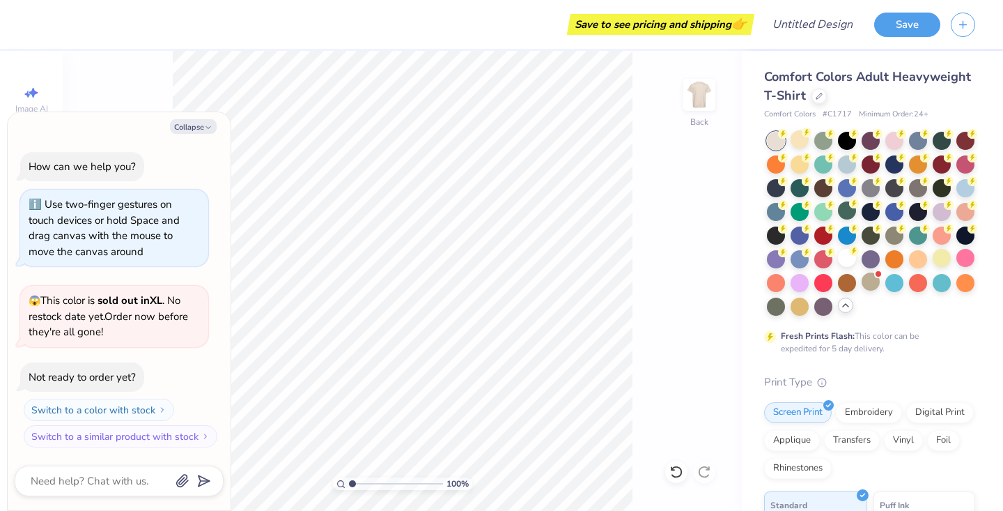
type textarea "x"
